Goal: Information Seeking & Learning: Check status

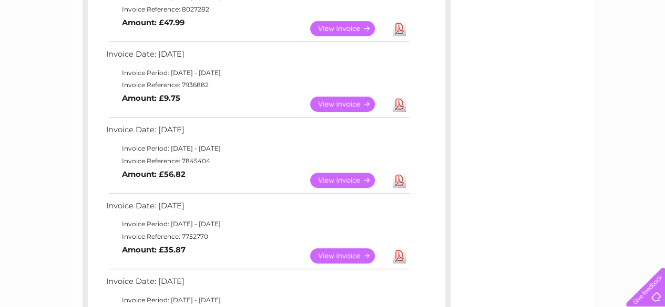
scroll to position [158, 0]
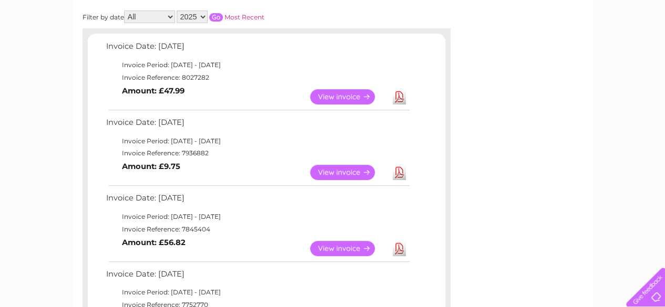
click at [366, 100] on link "View" at bounding box center [348, 96] width 77 height 15
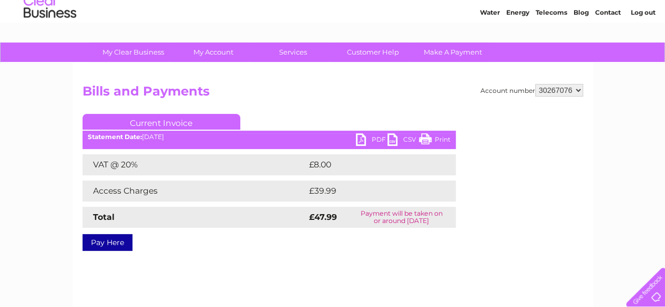
scroll to position [53, 0]
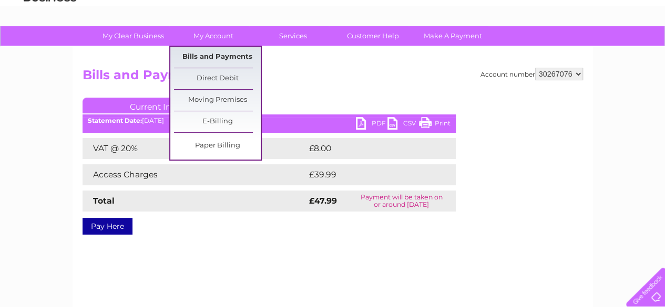
click at [205, 58] on link "Bills and Payments" at bounding box center [217, 57] width 87 height 21
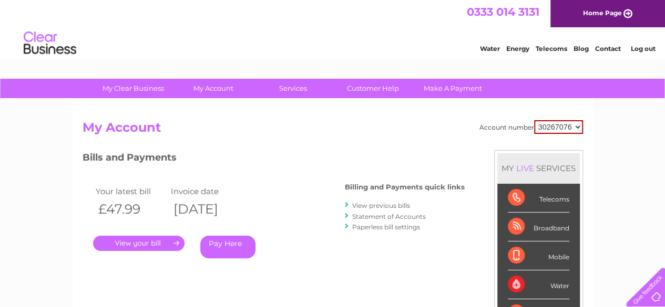
click at [392, 203] on link "View previous bills" at bounding box center [381, 206] width 58 height 8
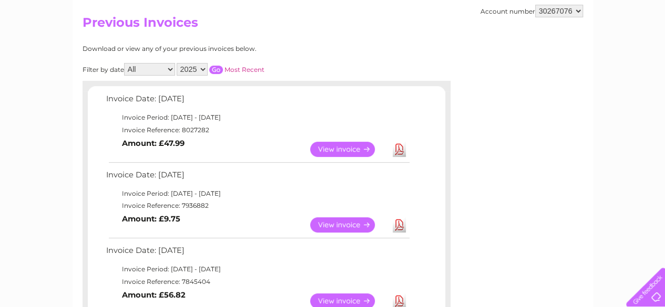
scroll to position [158, 0]
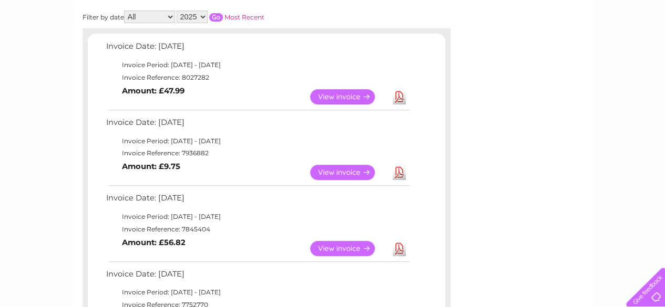
click at [349, 169] on link "View" at bounding box center [348, 172] width 77 height 15
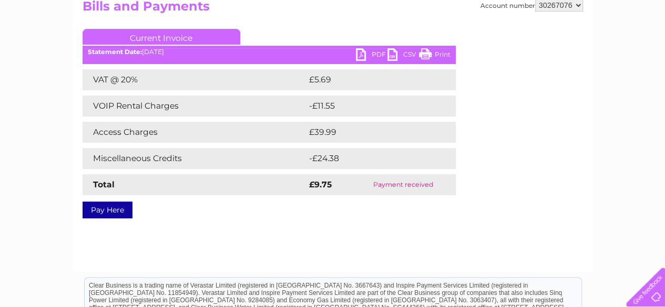
scroll to position [105, 0]
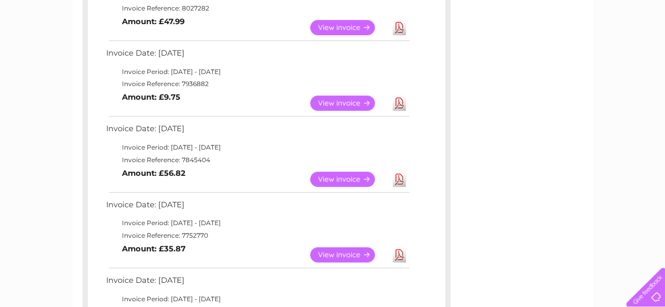
scroll to position [210, 0]
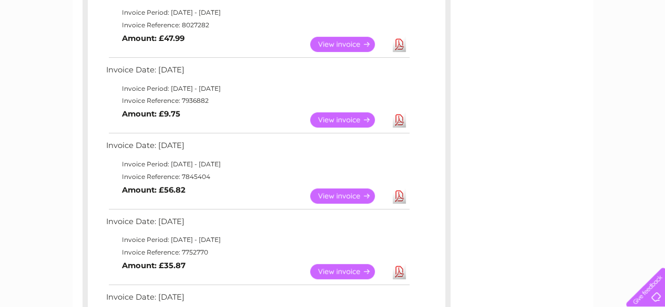
click at [357, 119] on link "View" at bounding box center [348, 119] width 77 height 15
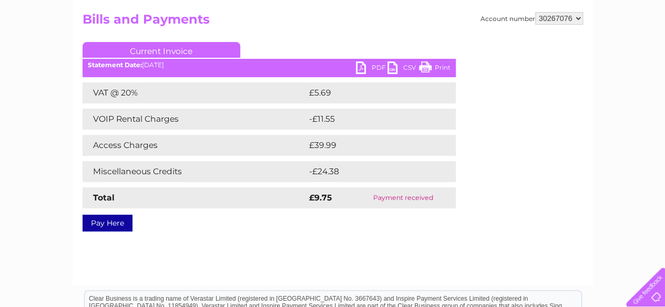
scroll to position [53, 0]
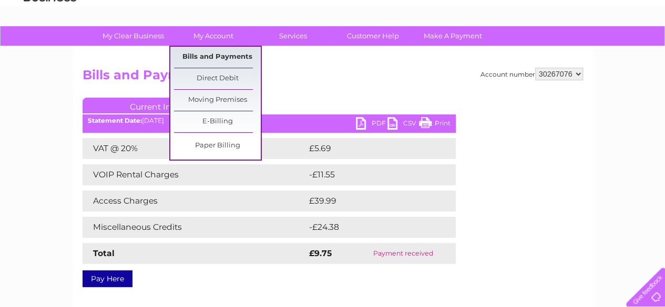
click at [227, 56] on link "Bills and Payments" at bounding box center [217, 57] width 87 height 21
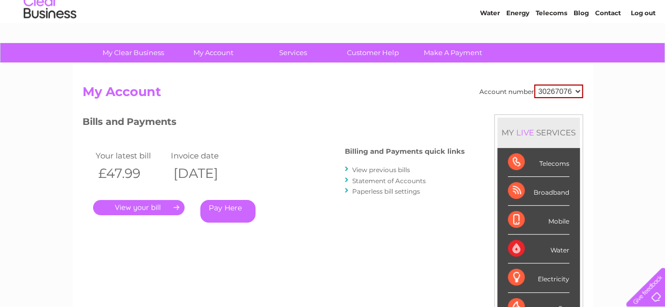
scroll to position [53, 0]
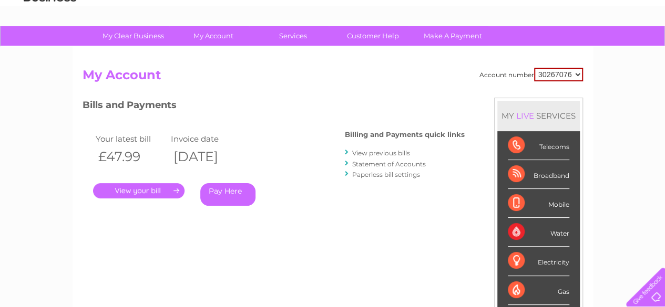
click at [301, 109] on h3 "Bills and Payments" at bounding box center [273, 107] width 382 height 18
click at [364, 151] on link "View previous bills" at bounding box center [381, 153] width 58 height 8
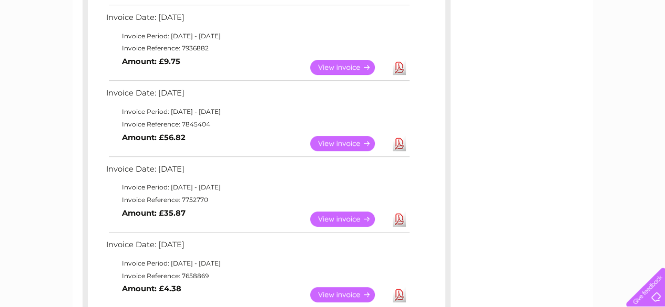
scroll to position [315, 0]
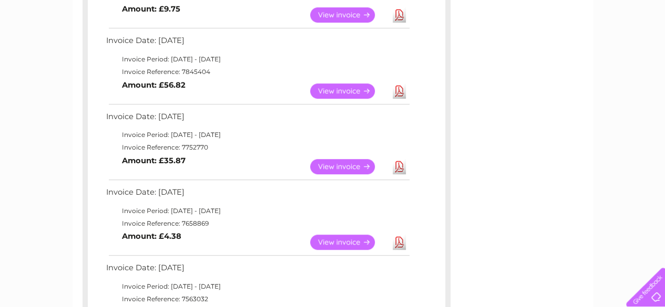
click at [327, 166] on link "View" at bounding box center [348, 166] width 77 height 15
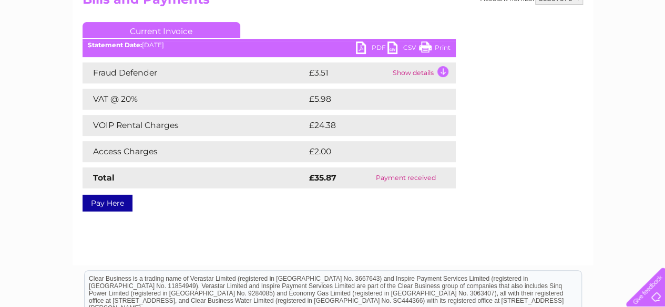
scroll to position [105, 0]
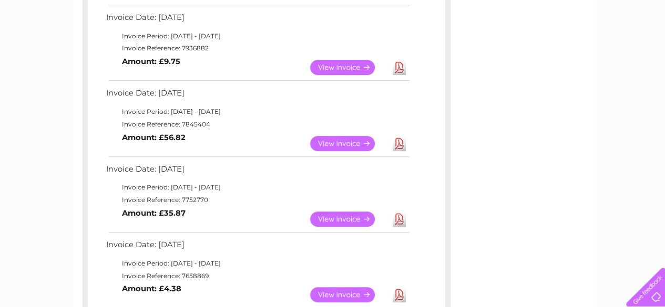
scroll to position [210, 0]
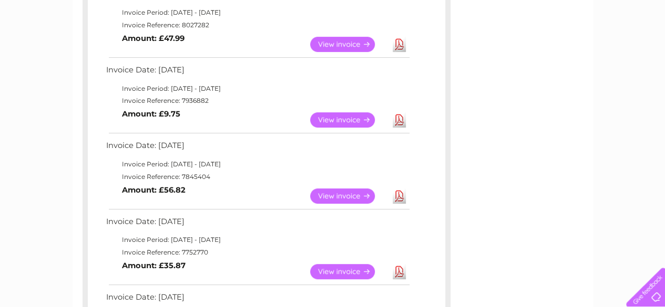
click at [359, 190] on link "View" at bounding box center [348, 196] width 77 height 15
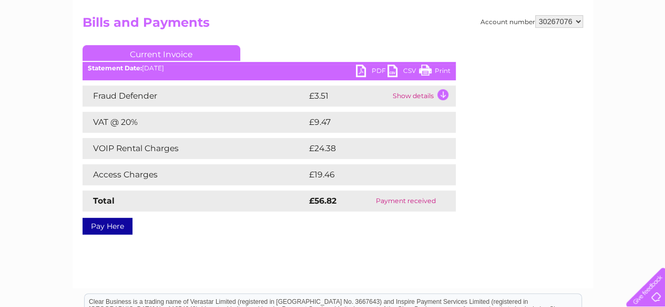
scroll to position [53, 0]
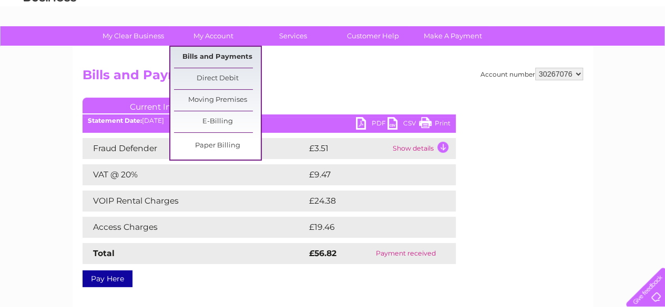
click at [232, 57] on link "Bills and Payments" at bounding box center [217, 57] width 87 height 21
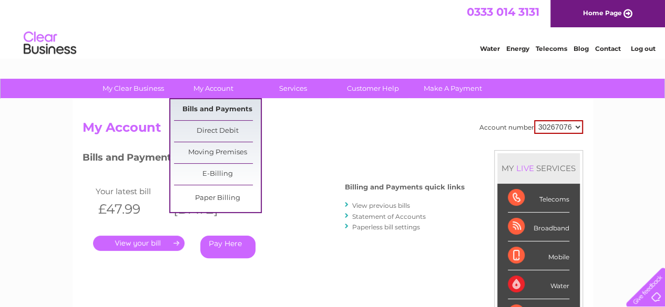
click at [241, 111] on link "Bills and Payments" at bounding box center [217, 109] width 87 height 21
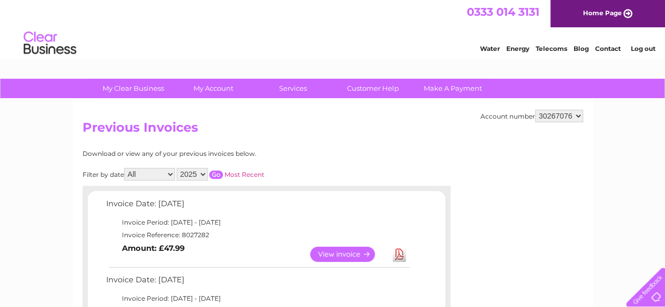
scroll to position [158, 0]
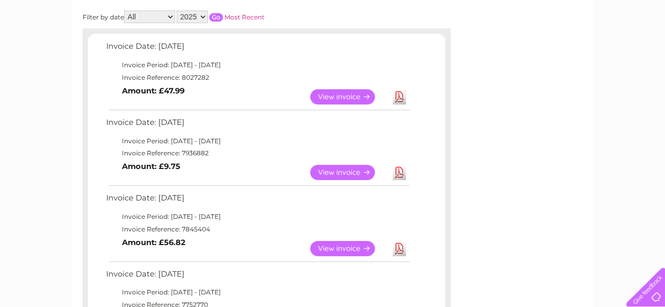
click at [346, 245] on link "View" at bounding box center [348, 248] width 77 height 15
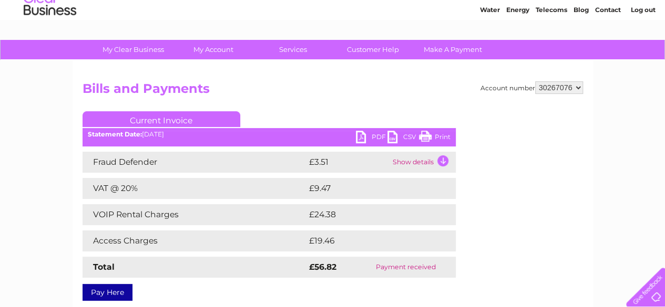
scroll to position [53, 0]
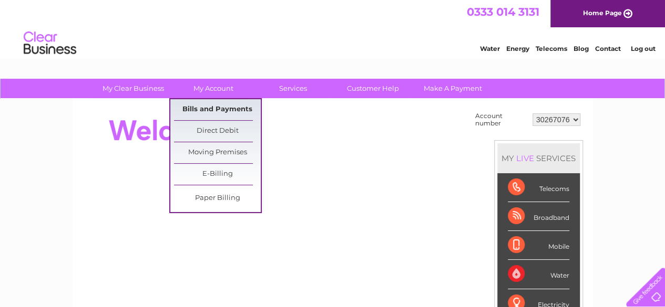
click at [233, 114] on link "Bills and Payments" at bounding box center [217, 109] width 87 height 21
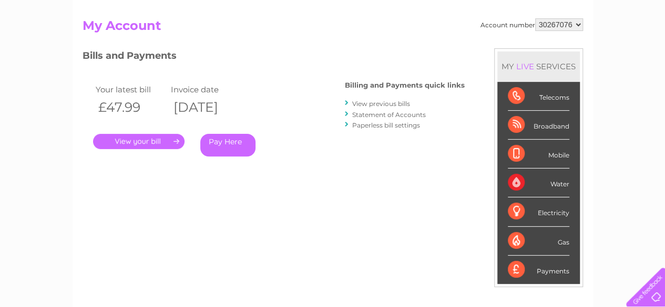
scroll to position [105, 0]
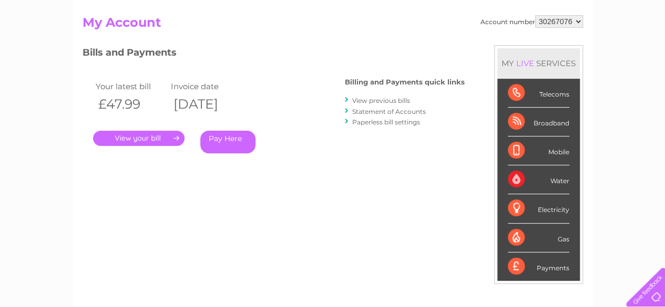
click at [147, 144] on link "." at bounding box center [138, 138] width 91 height 15
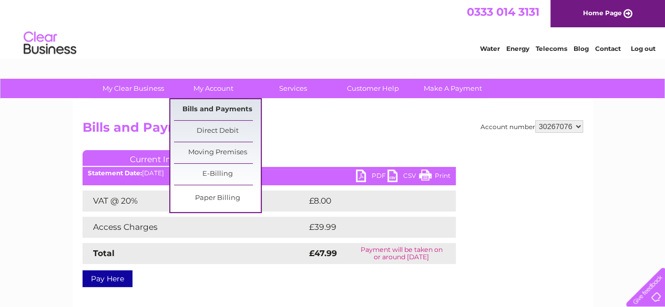
click at [226, 114] on link "Bills and Payments" at bounding box center [217, 109] width 87 height 21
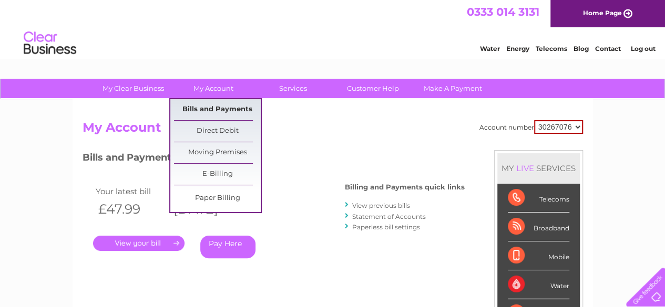
click at [219, 108] on link "Bills and Payments" at bounding box center [217, 109] width 87 height 21
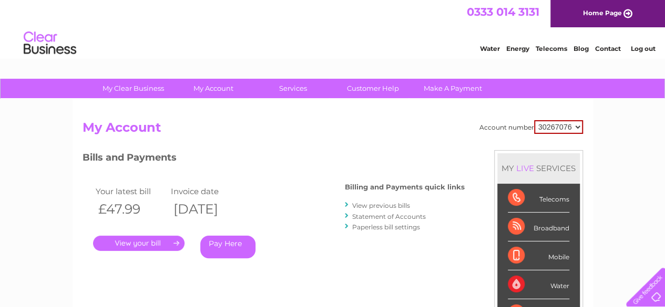
click at [397, 208] on link "View previous bills" at bounding box center [381, 206] width 58 height 8
click at [391, 204] on link "View previous bills" at bounding box center [381, 206] width 58 height 8
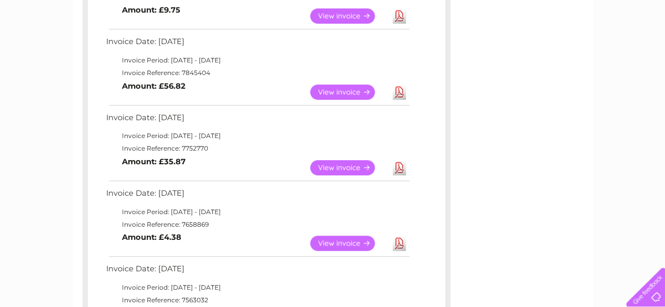
scroll to position [315, 0]
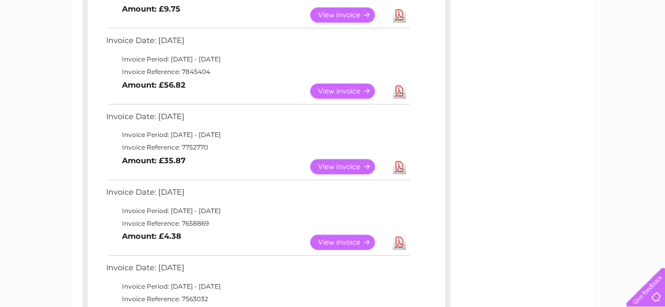
click at [351, 159] on link "View" at bounding box center [348, 166] width 77 height 15
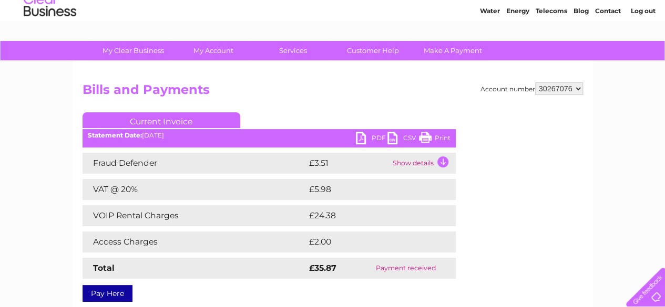
scroll to position [53, 0]
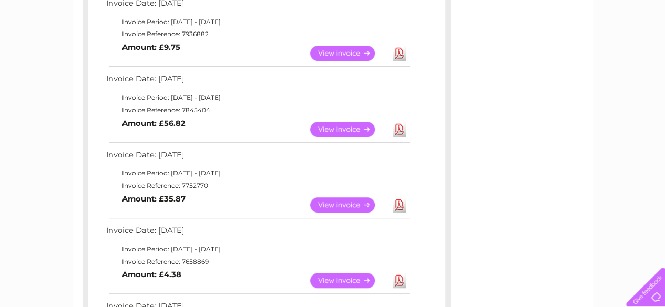
scroll to position [263, 0]
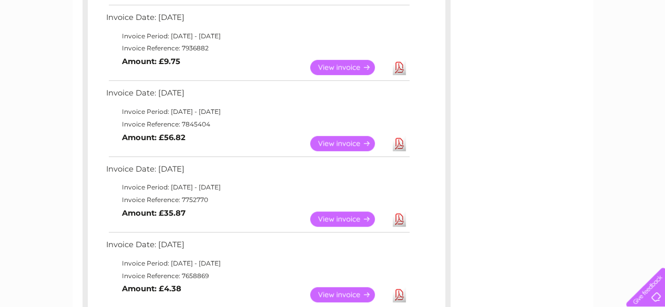
click at [336, 138] on link "View" at bounding box center [348, 143] width 77 height 15
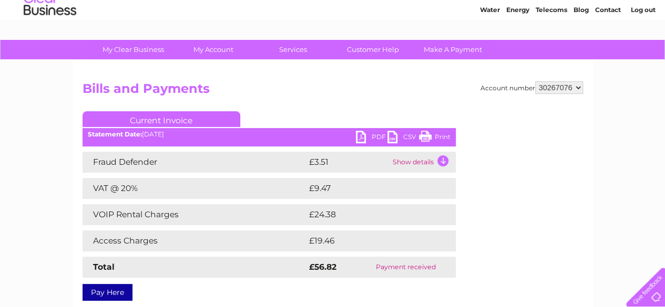
scroll to position [53, 0]
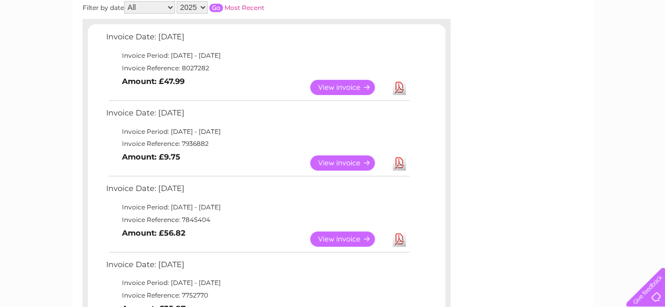
scroll to position [158, 0]
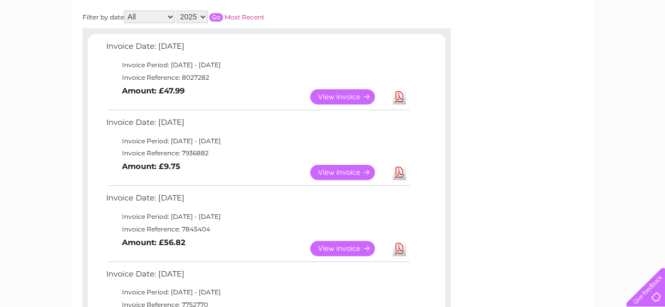
click at [344, 97] on link "View" at bounding box center [348, 96] width 77 height 15
